Goal: Information Seeking & Learning: Learn about a topic

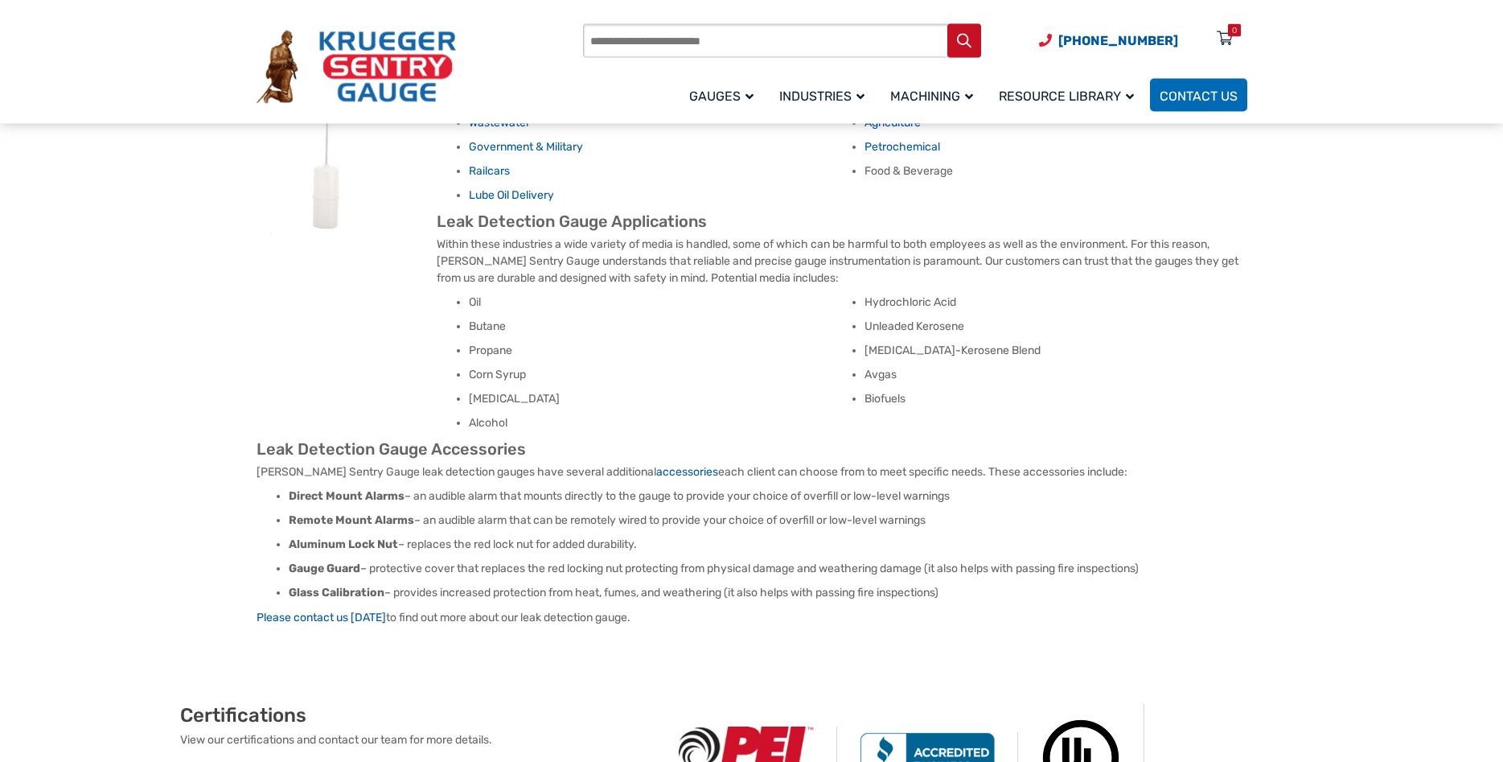
scroll to position [1093, 0]
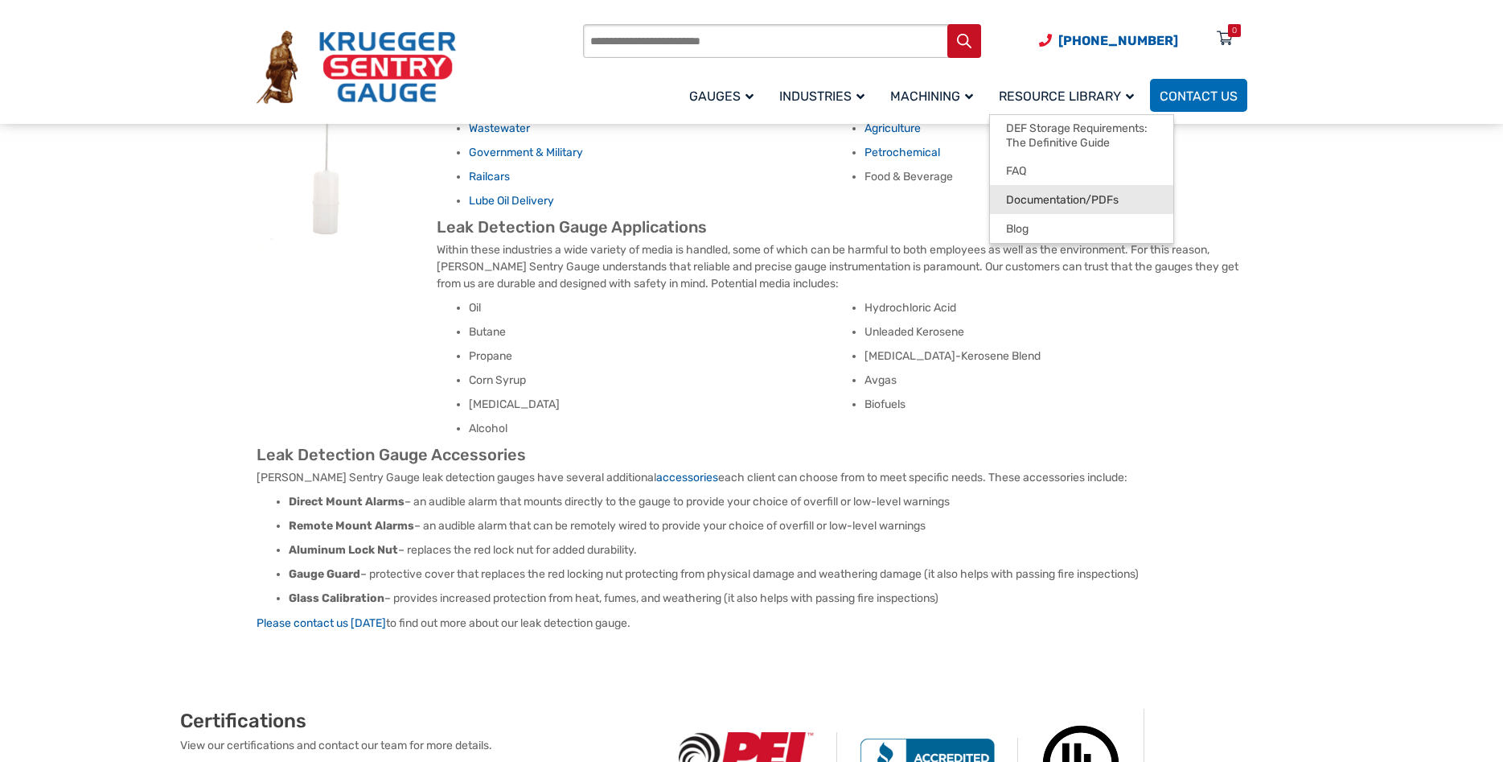
click at [1089, 208] on link "Documentation/PDFs" at bounding box center [1081, 199] width 183 height 29
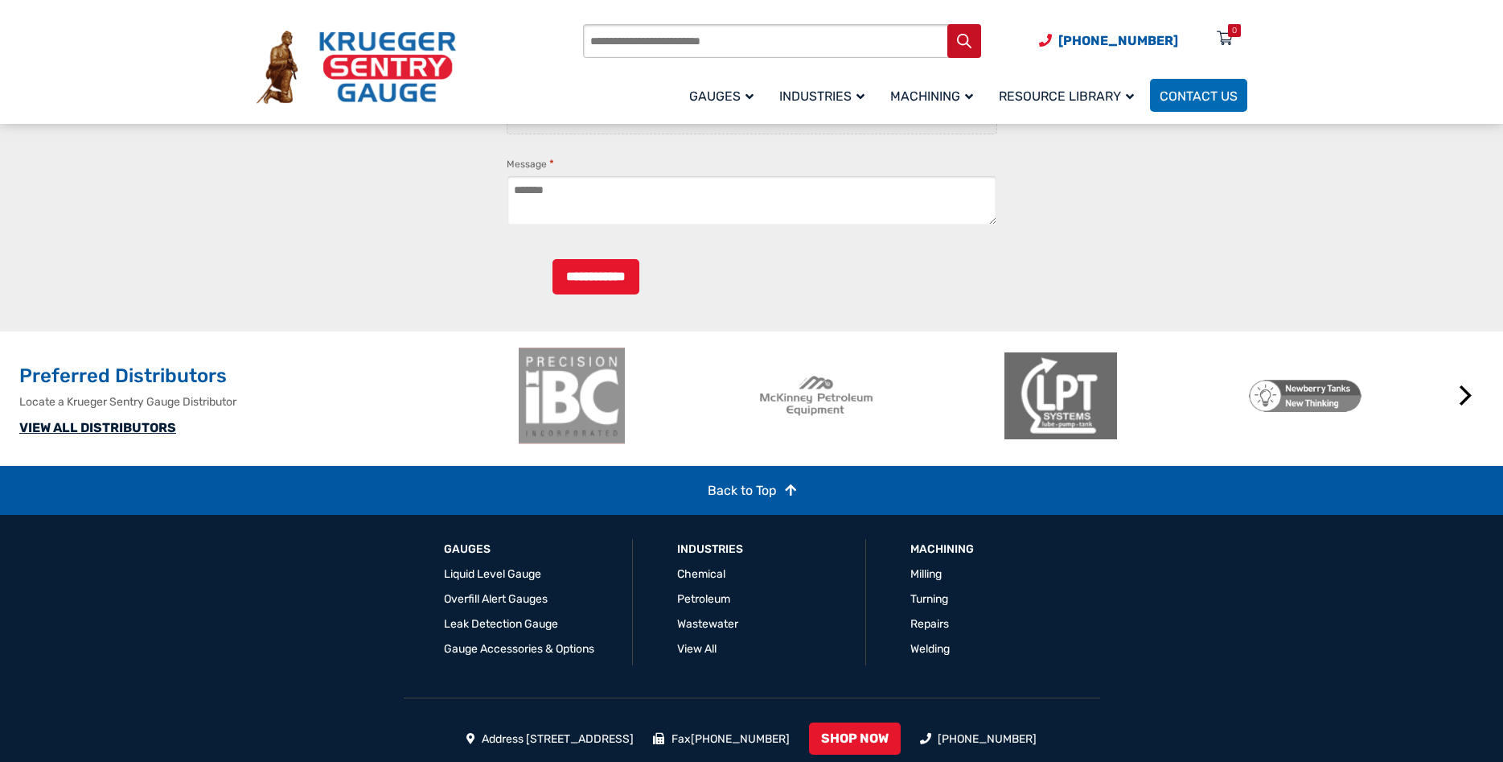
scroll to position [2406, 0]
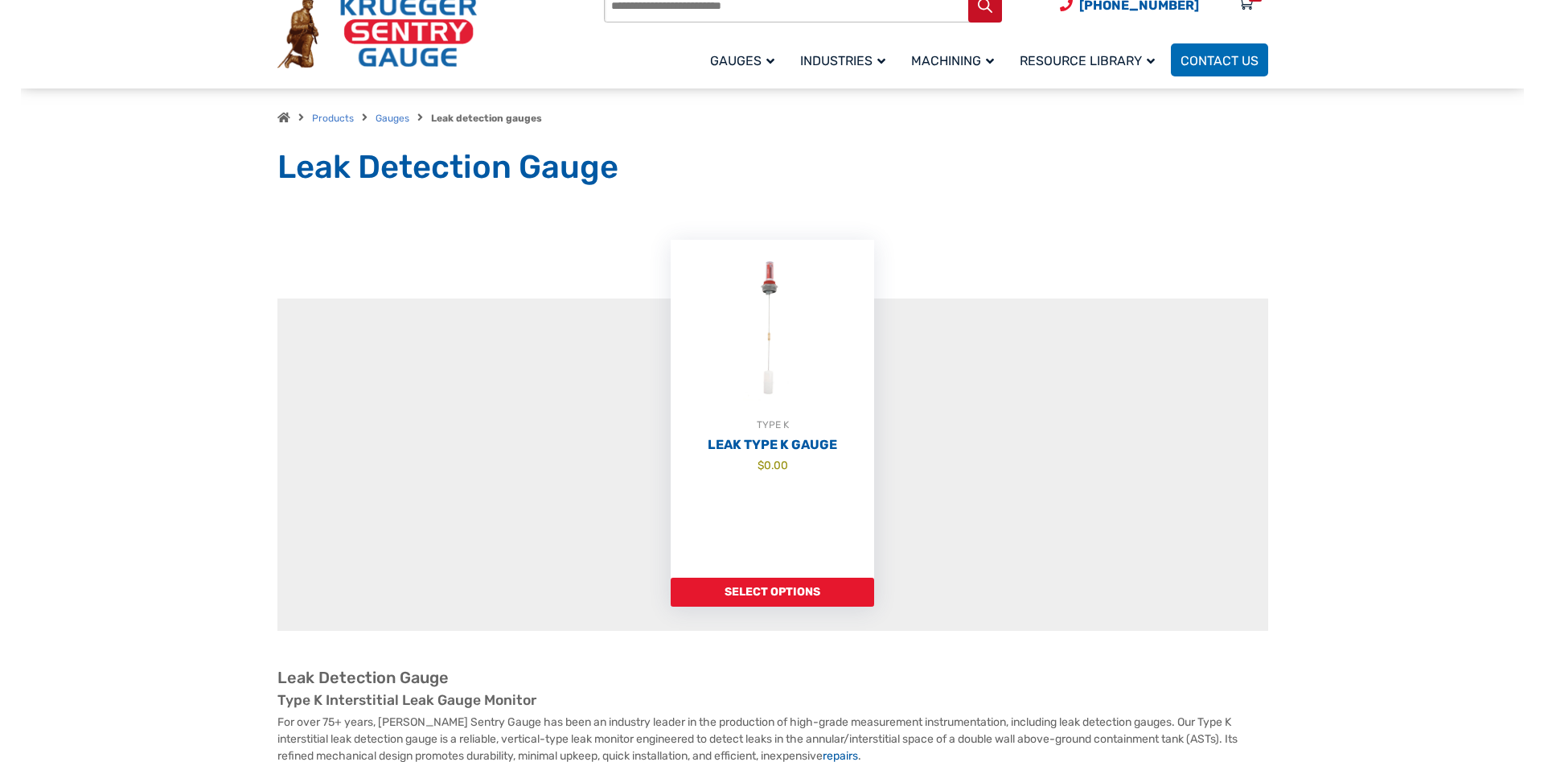
scroll to position [328, 0]
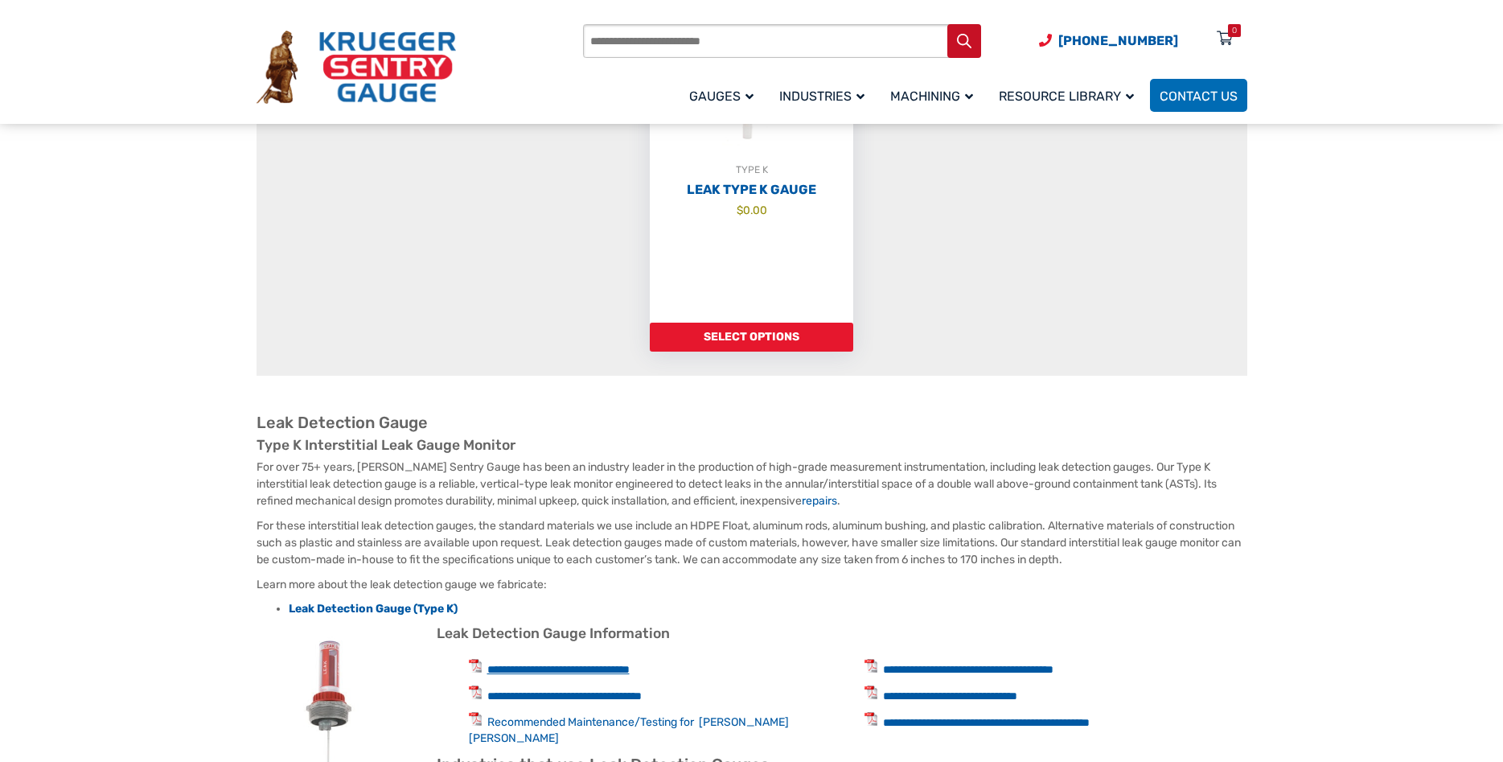
click at [622, 664] on link "**********" at bounding box center [558, 669] width 142 height 11
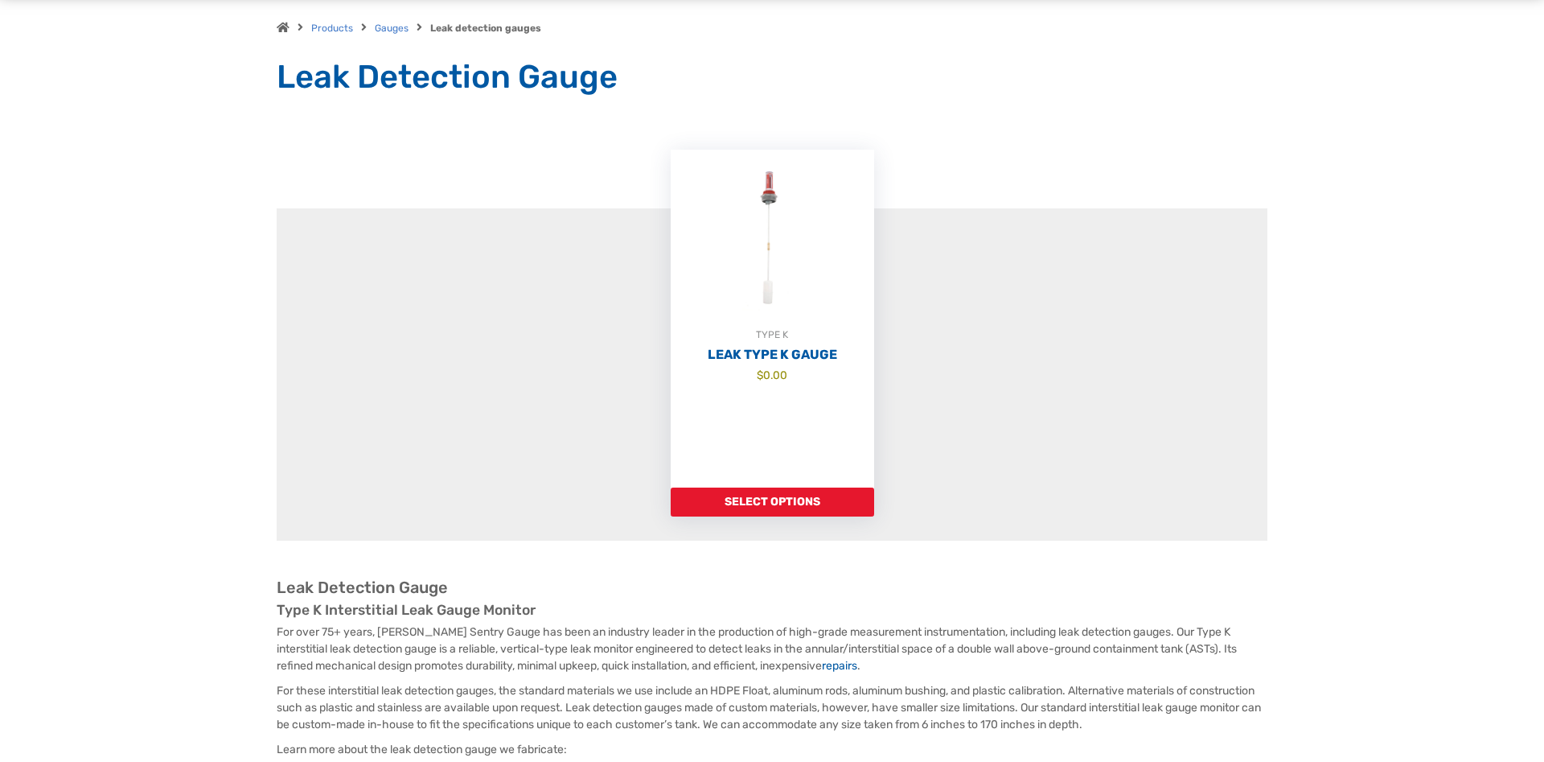
scroll to position [0, 0]
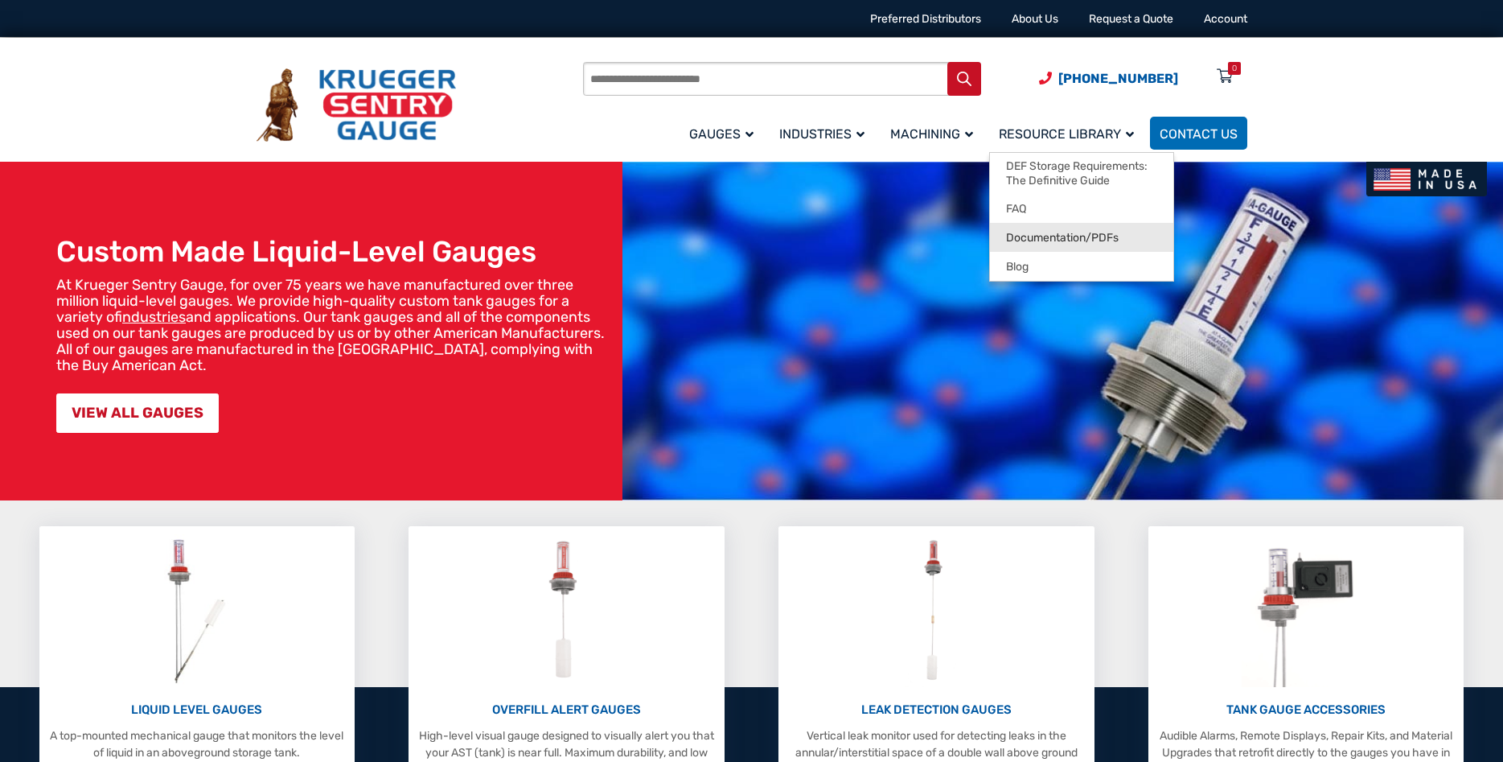
click at [1080, 241] on span "Documentation/PDFs" at bounding box center [1062, 238] width 113 height 14
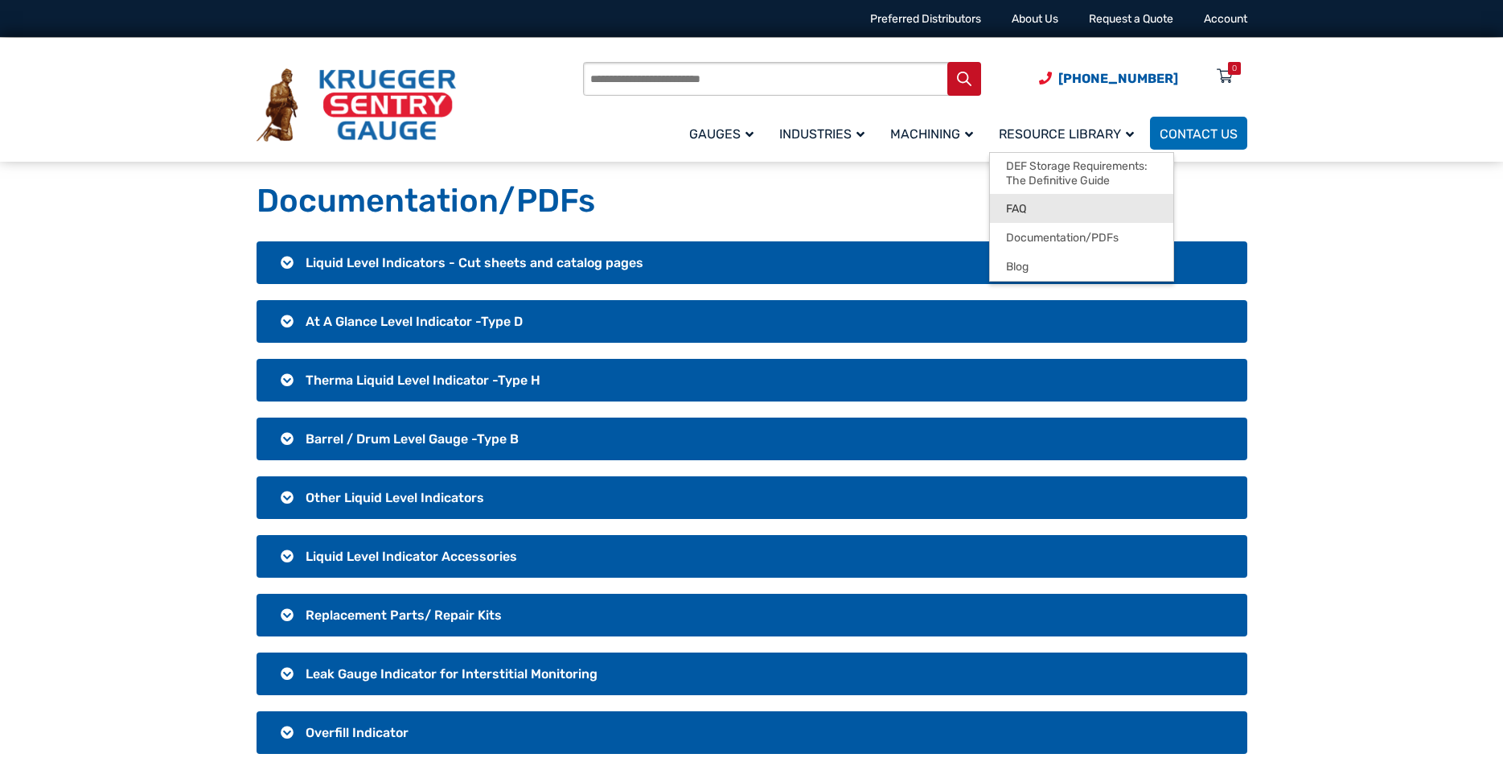
click at [1026, 209] on span "FAQ" at bounding box center [1016, 209] width 20 height 14
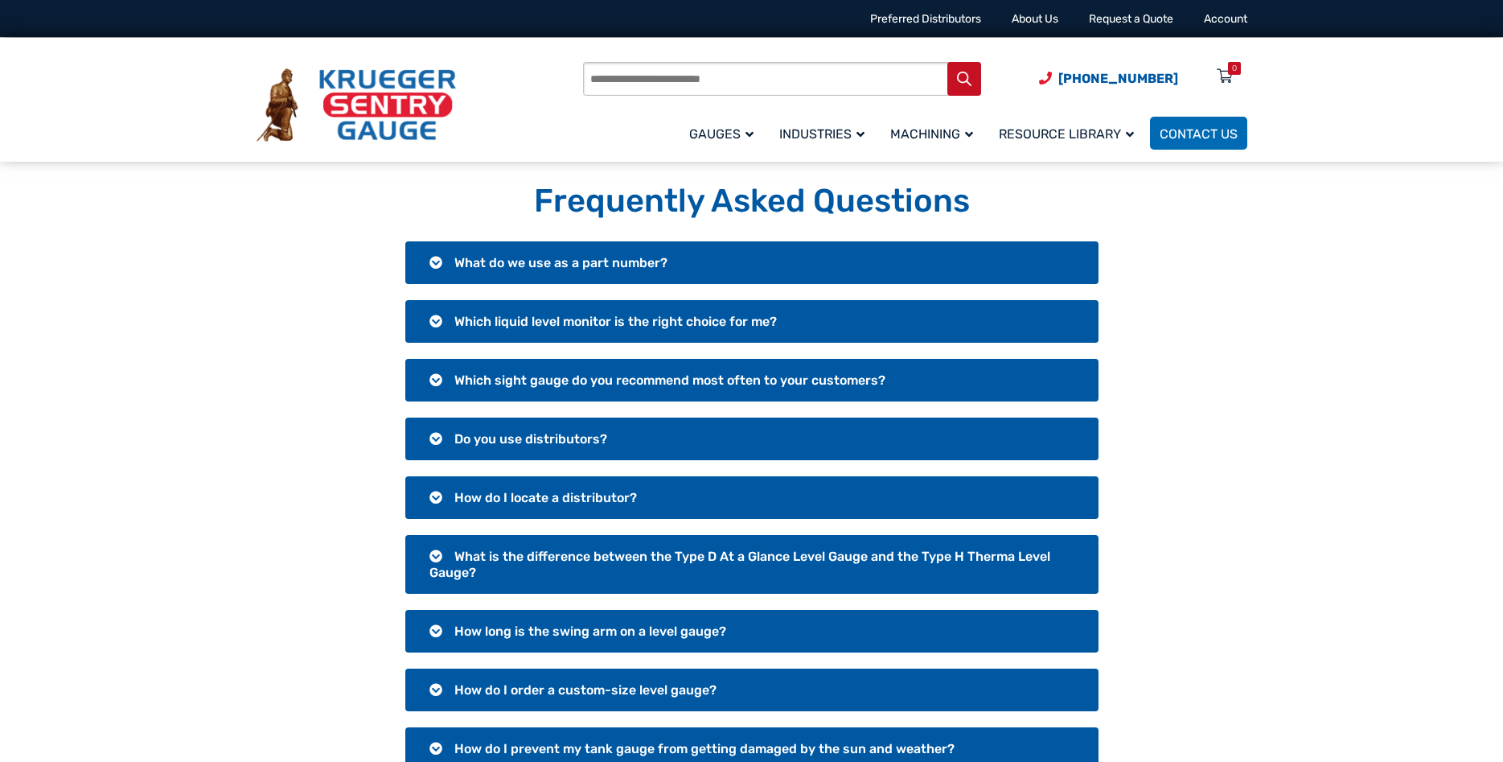
click at [639, 75] on input "Products search" at bounding box center [782, 79] width 398 height 34
type input "********"
click at [948, 62] on button "Search" at bounding box center [965, 79] width 34 height 34
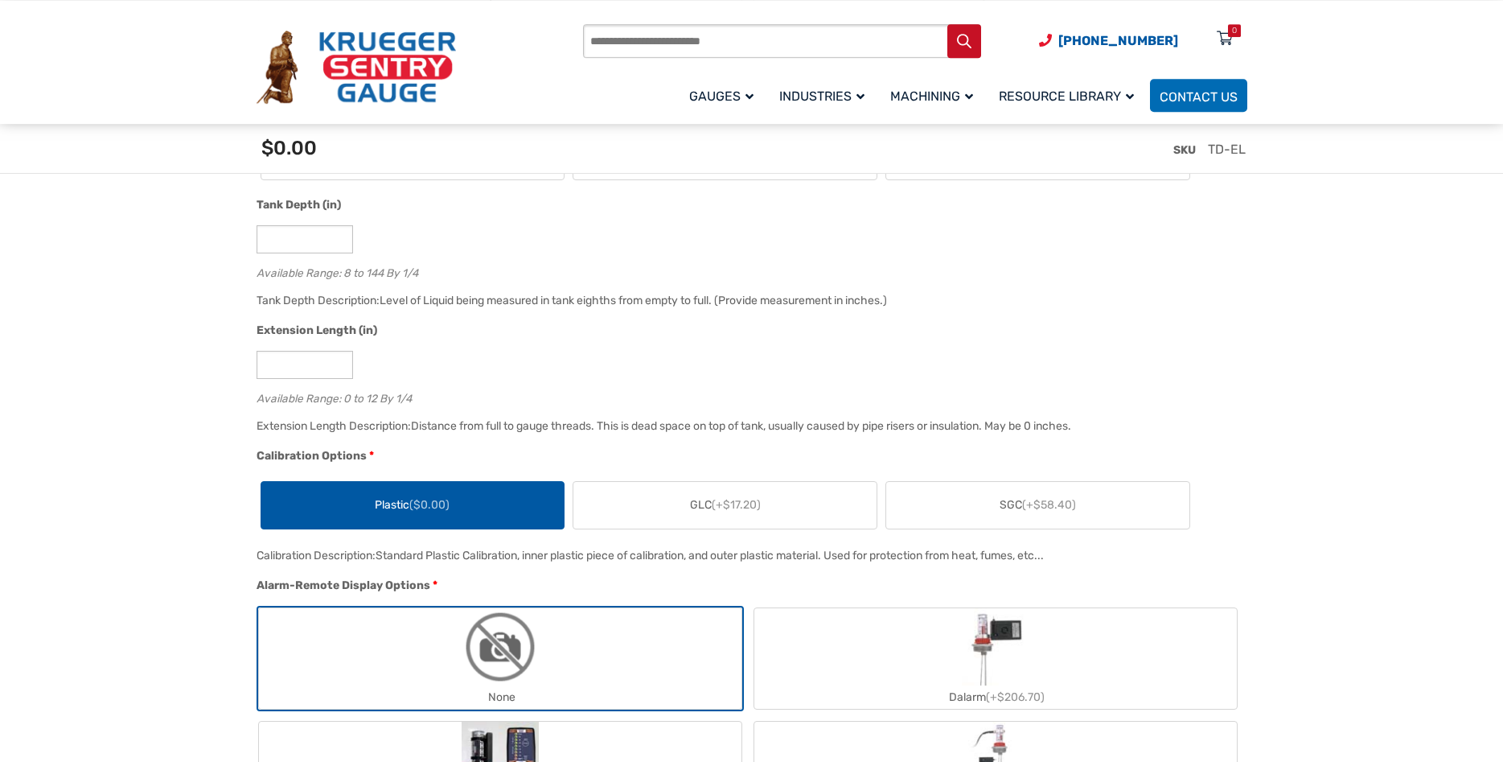
scroll to position [1149, 0]
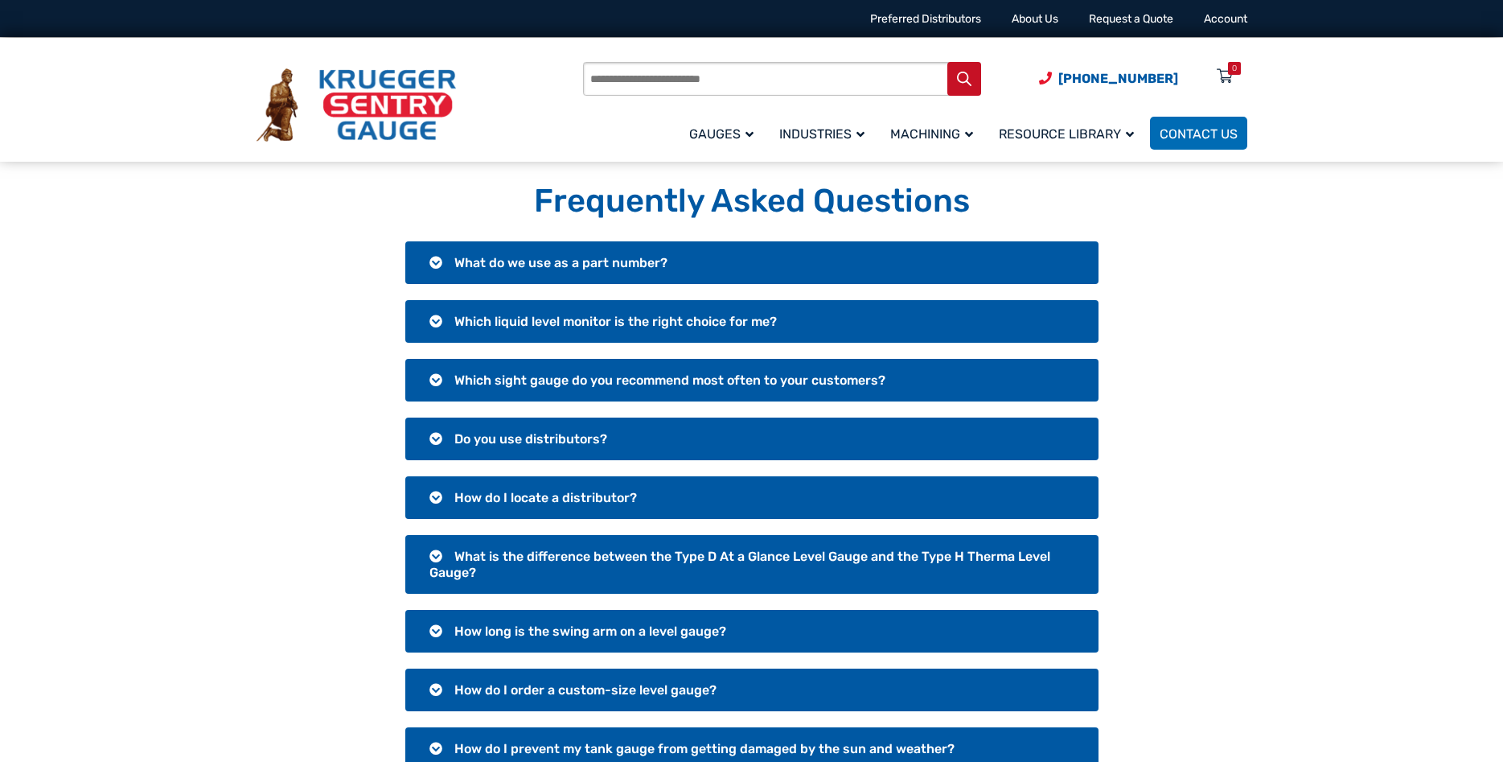
drag, startPoint x: 428, startPoint y: 105, endPoint x: 579, endPoint y: 175, distance: 167.0
click at [429, 105] on img at bounding box center [356, 105] width 199 height 74
